Goal: Navigation & Orientation: Find specific page/section

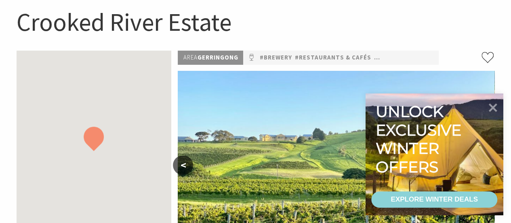
scroll to position [91, 0]
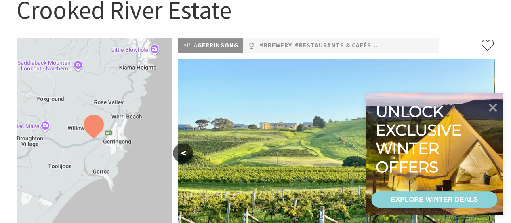
click at [424, 200] on div "EXPLORE WINTER DEALS" at bounding box center [434, 199] width 87 height 16
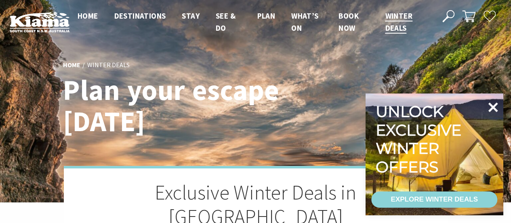
click at [494, 105] on icon at bounding box center [493, 107] width 10 height 10
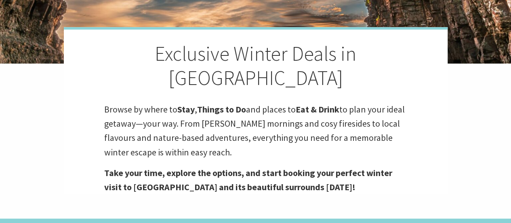
scroll to position [133, 0]
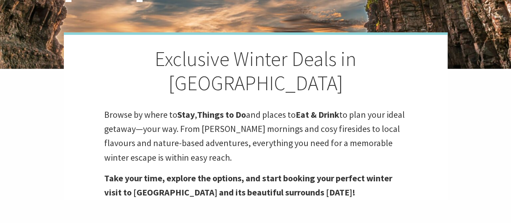
click at [261, 108] on p "Browse by where to Stay , Things to Do and places to Eat & Drink to plan your i…" at bounding box center [255, 135] width 303 height 57
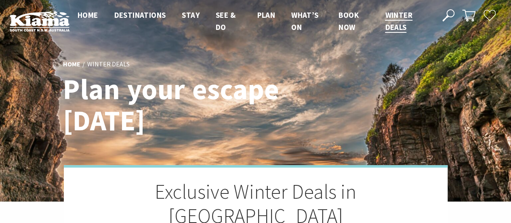
scroll to position [0, 0]
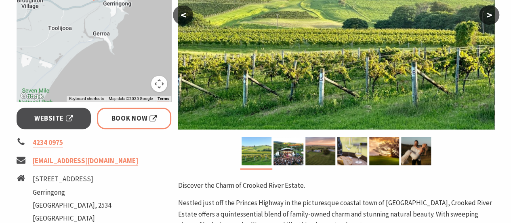
scroll to position [202, 0]
